Goal: Find specific page/section: Find specific page/section

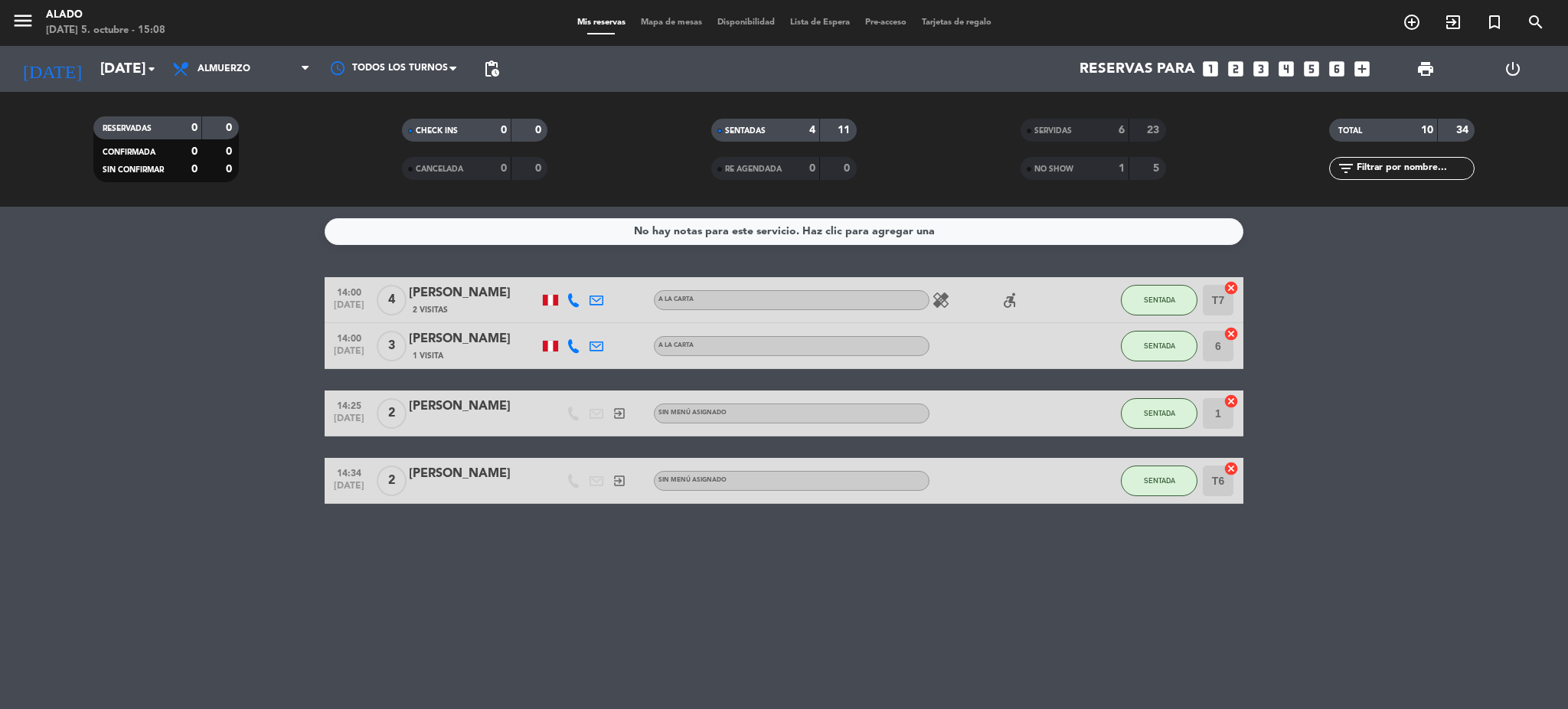
click at [664, 24] on span "Mapa de mesas" at bounding box center [671, 22] width 76 height 9
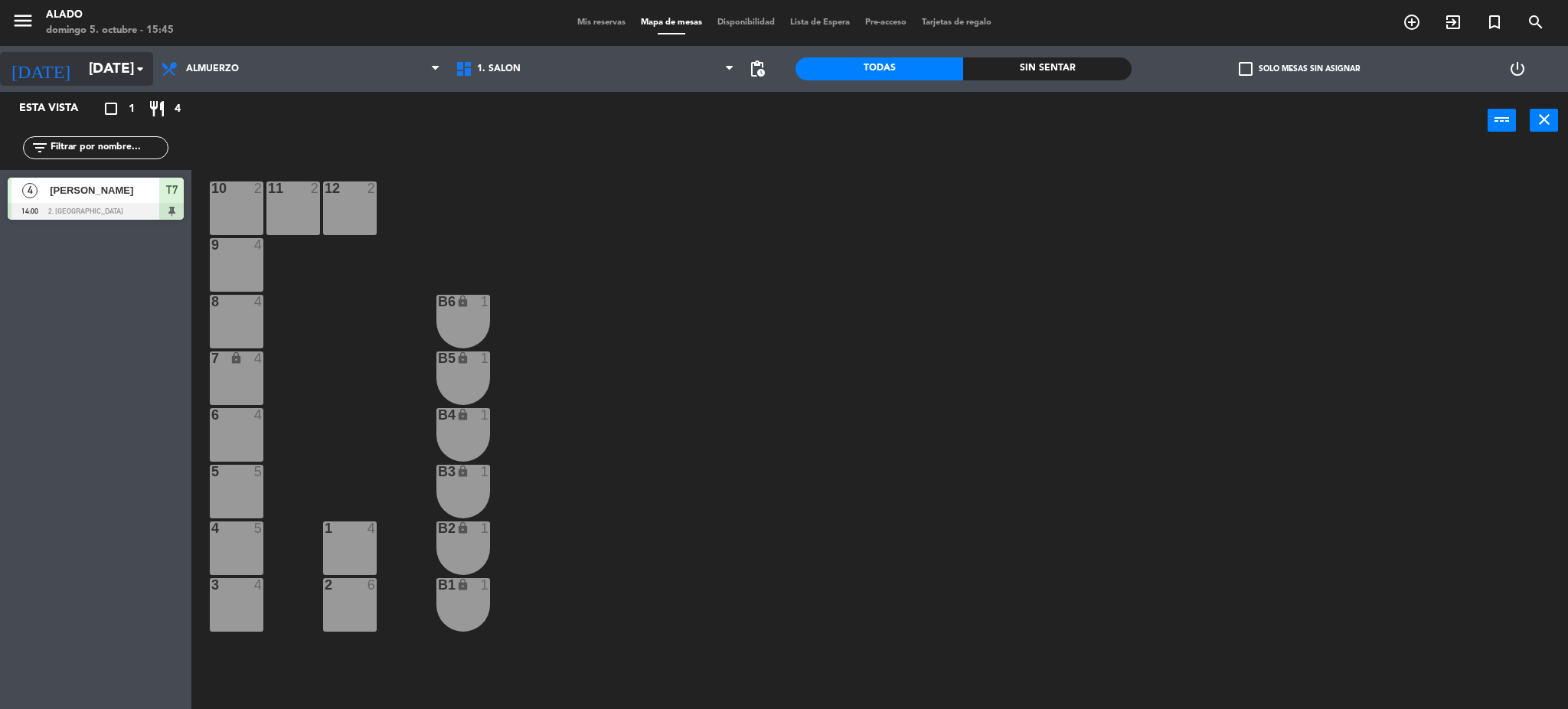
click at [118, 67] on input "[DATE]" at bounding box center [173, 69] width 185 height 32
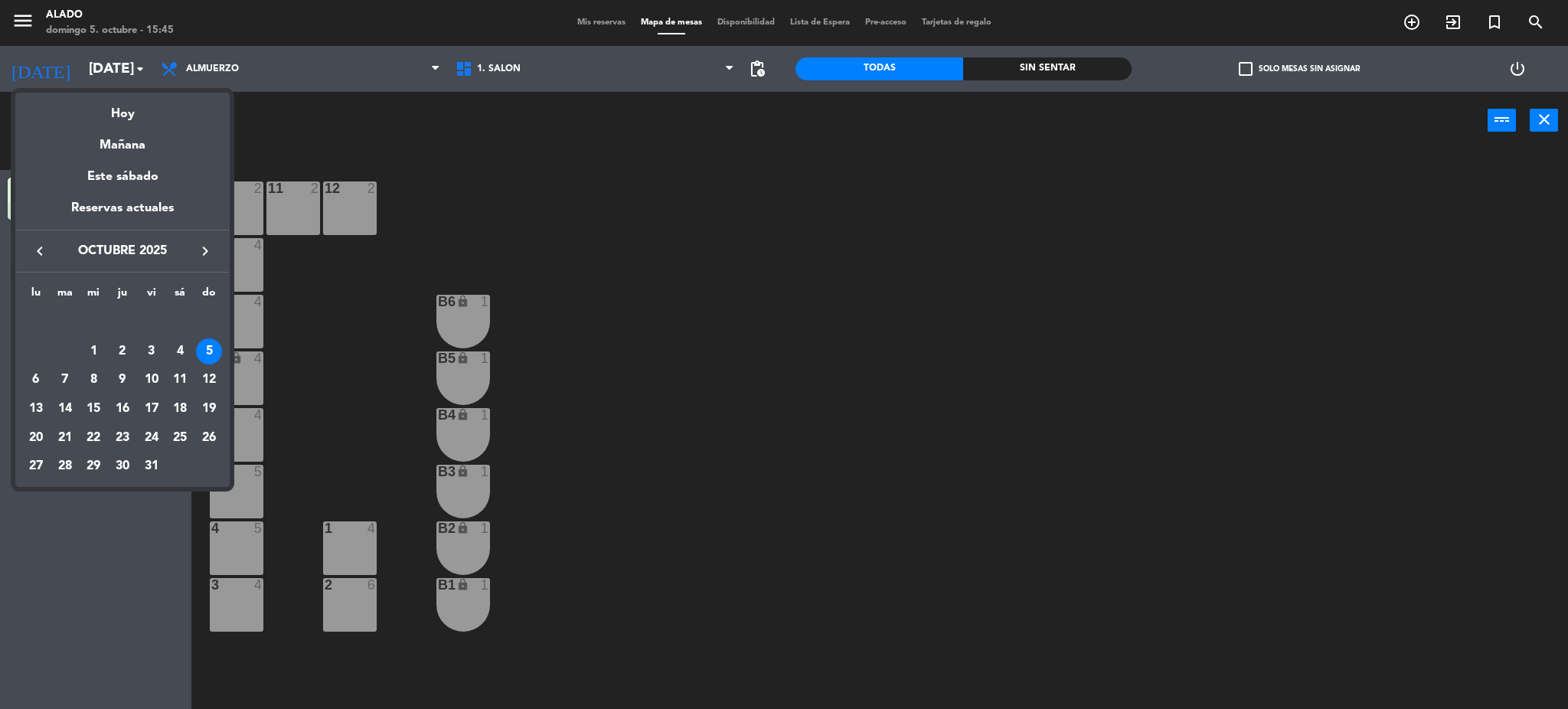
click at [202, 246] on icon "keyboard_arrow_right" at bounding box center [205, 250] width 18 height 18
click at [120, 438] on div "27" at bounding box center [122, 438] width 26 height 26
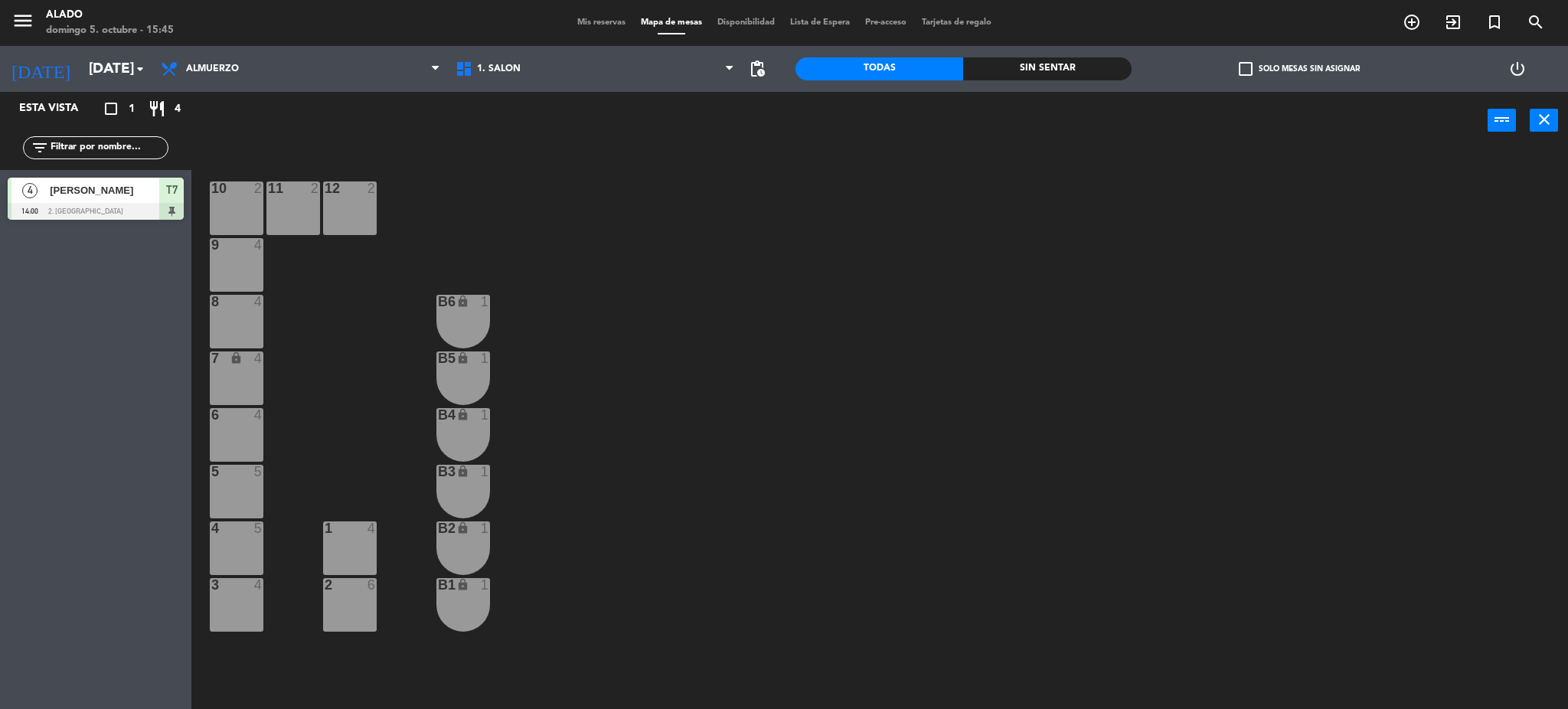
type input "[DEMOGRAPHIC_DATA][DATE]"
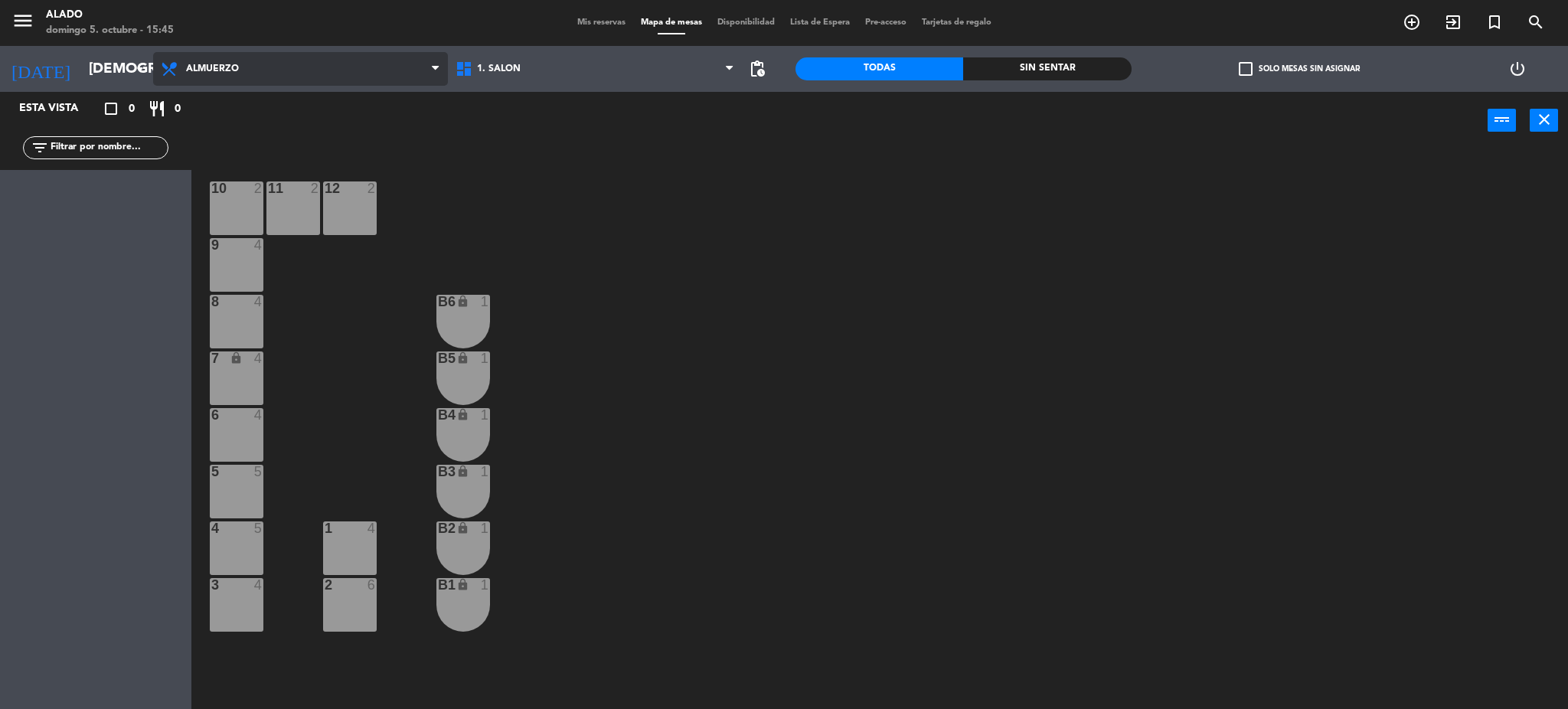
click at [241, 65] on span "Almuerzo" at bounding box center [301, 69] width 295 height 33
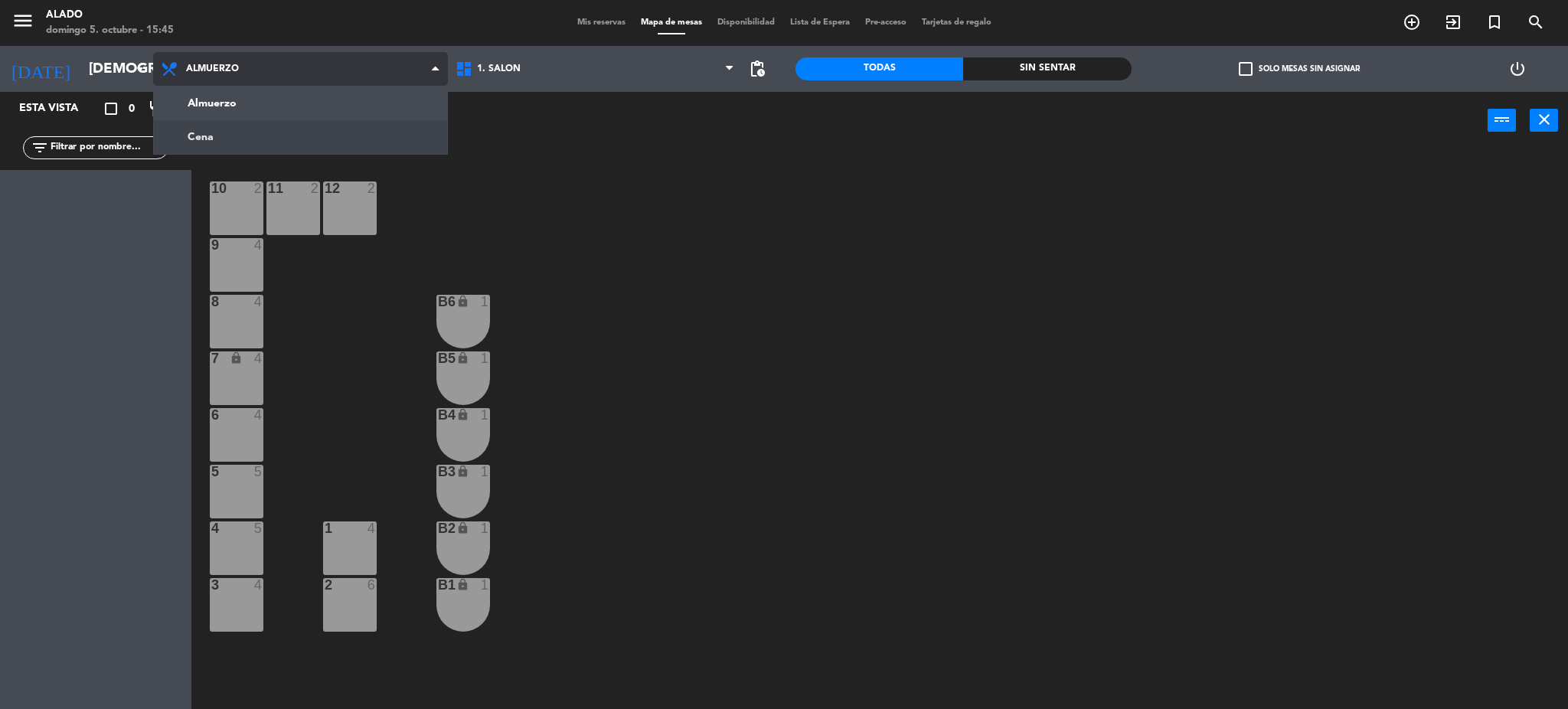
click at [265, 124] on ng-component "menu Alado [DATE] 5. octubre - 15:45 Mis reservas Mapa de mesas Disponibilidad …" at bounding box center [784, 357] width 1568 height 714
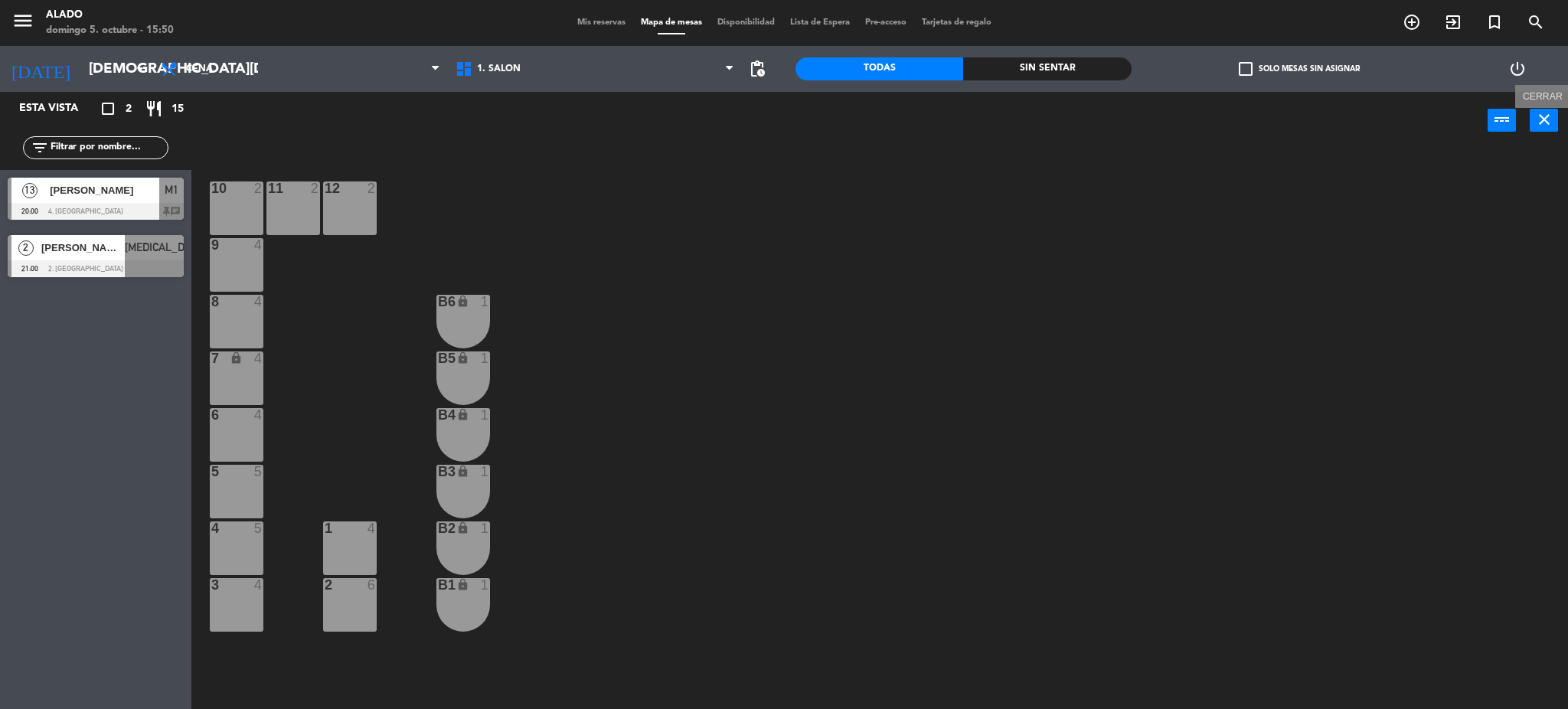
click at [1548, 111] on icon "close" at bounding box center [1543, 119] width 18 height 18
